Goal: Communication & Community: Answer question/provide support

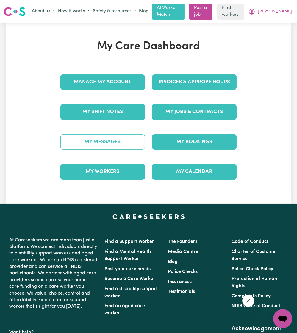
click at [102, 141] on link "My Messages" at bounding box center [102, 141] width 85 height 15
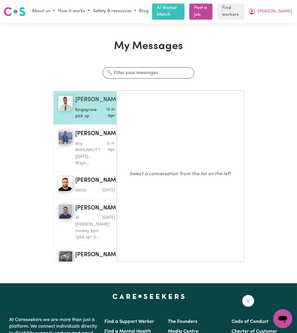
click at [80, 109] on p "Kingsgrove pick up" at bounding box center [88, 113] width 26 height 13
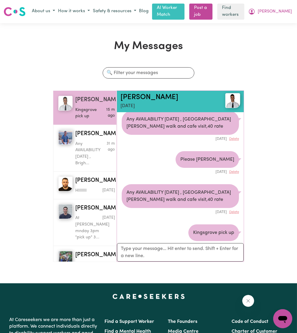
scroll to position [20, 0]
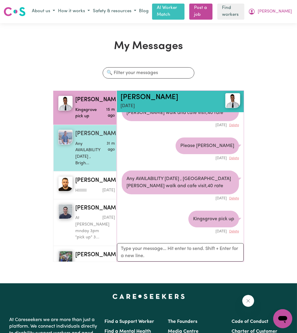
click at [73, 138] on div "[PERSON_NAME] A Any AVAILABILITY [DATE] , Brigh... 31 m ago" at bounding box center [94, 148] width 42 height 37
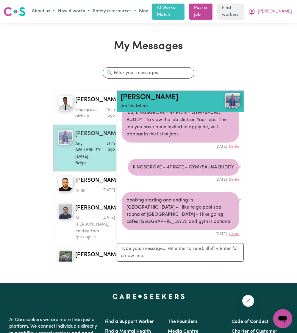
scroll to position [1244, 0]
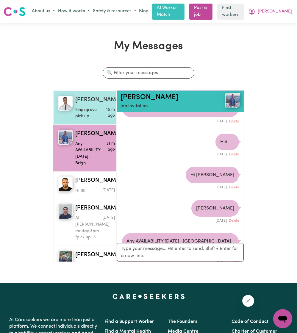
click at [77, 108] on p "Kingsgrove pick up" at bounding box center [88, 113] width 26 height 13
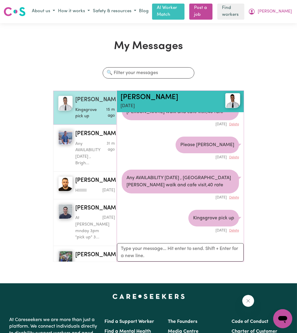
scroll to position [20, 0]
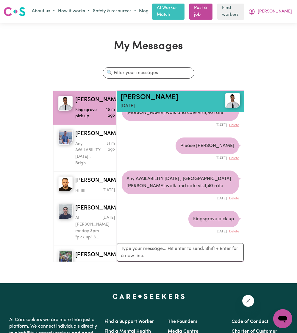
click at [228, 106] on img at bounding box center [232, 100] width 15 height 15
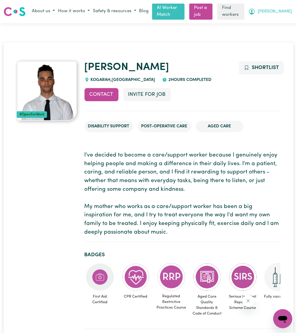
click at [278, 11] on span "[PERSON_NAME]" at bounding box center [275, 11] width 34 height 7
click at [270, 22] on link "My Dashboard" at bounding box center [269, 23] width 47 height 11
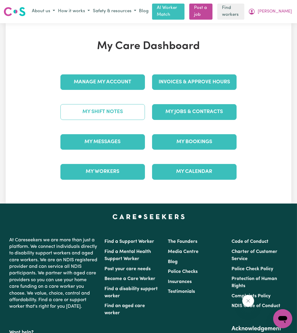
click at [107, 116] on link "My Shift Notes" at bounding box center [102, 111] width 85 height 15
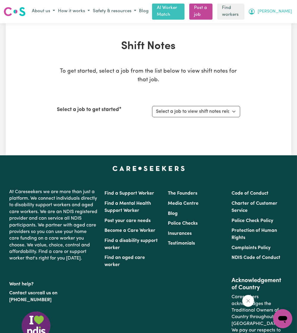
click at [286, 12] on span "[PERSON_NAME]" at bounding box center [275, 11] width 34 height 7
click at [270, 21] on link "My Dashboard" at bounding box center [269, 23] width 47 height 11
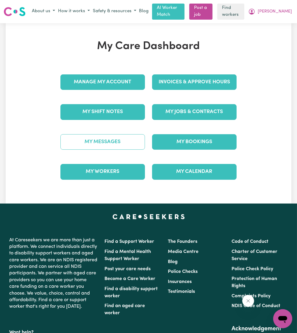
click at [131, 136] on link "My Messages" at bounding box center [102, 141] width 85 height 15
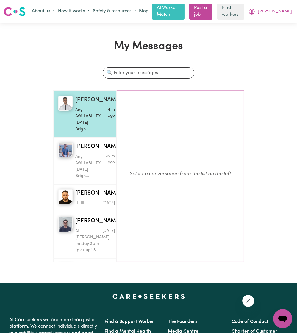
click at [82, 129] on p "Any AVAILABILITY [DATE] , Brigh..." at bounding box center [88, 120] width 26 height 26
click at [96, 130] on p "Any AVAILABILITY [DATE] , Brigh..." at bounding box center [88, 120] width 26 height 26
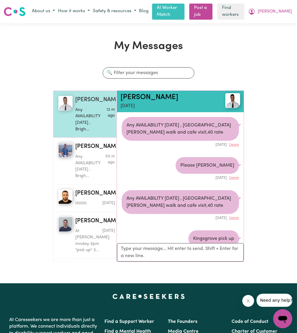
scroll to position [100, 0]
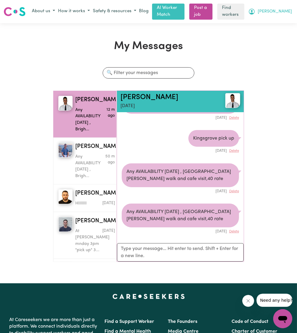
click at [283, 12] on span "[PERSON_NAME]" at bounding box center [275, 11] width 34 height 7
click at [270, 30] on link "Logout" at bounding box center [269, 34] width 47 height 11
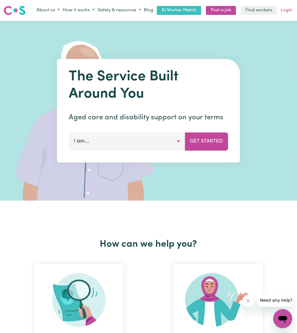
click at [282, 11] on link "Login" at bounding box center [287, 10] width 14 height 9
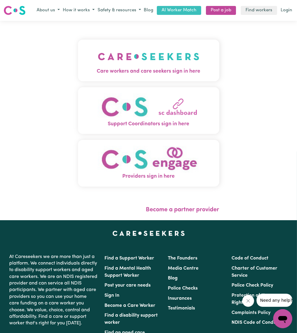
click at [152, 55] on img "Care workers and care seekers sign in here" at bounding box center [149, 57] width 102 height 22
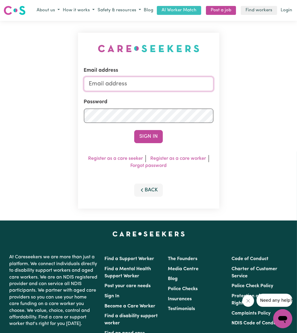
click at [131, 85] on input "Email address" at bounding box center [148, 84] width 129 height 14
drag, startPoint x: 121, startPoint y: 85, endPoint x: 261, endPoint y: 106, distance: 141.8
click at [261, 106] on div "Email address superuser~ethan@careseekers.com.au Password Sign In Register as a…" at bounding box center [148, 121] width 297 height 200
type input "superuser~irenewardrope1940@gmail.com"
click at [134, 130] on button "Sign In" at bounding box center [148, 136] width 29 height 13
